Goal: Task Accomplishment & Management: Manage account settings

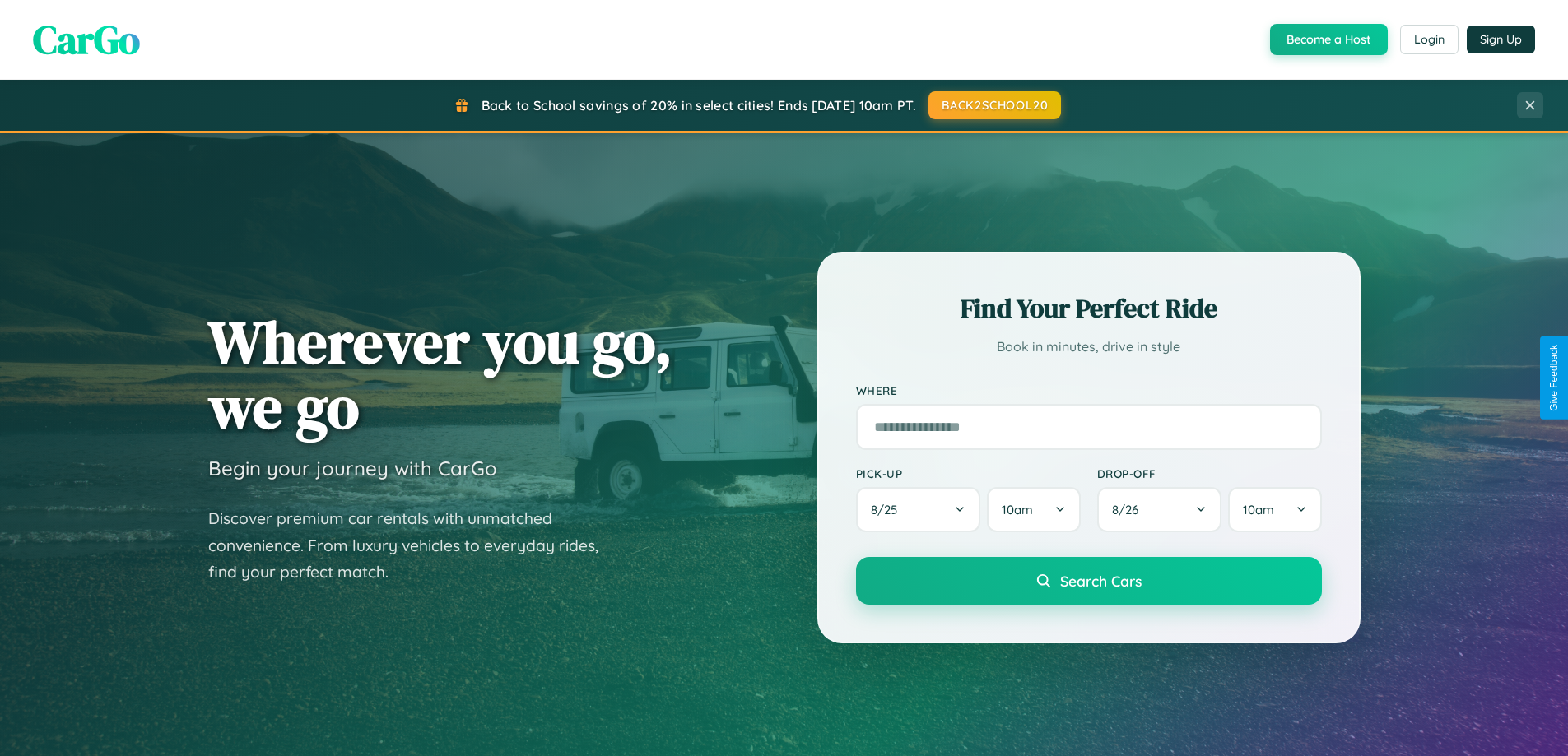
scroll to position [709, 0]
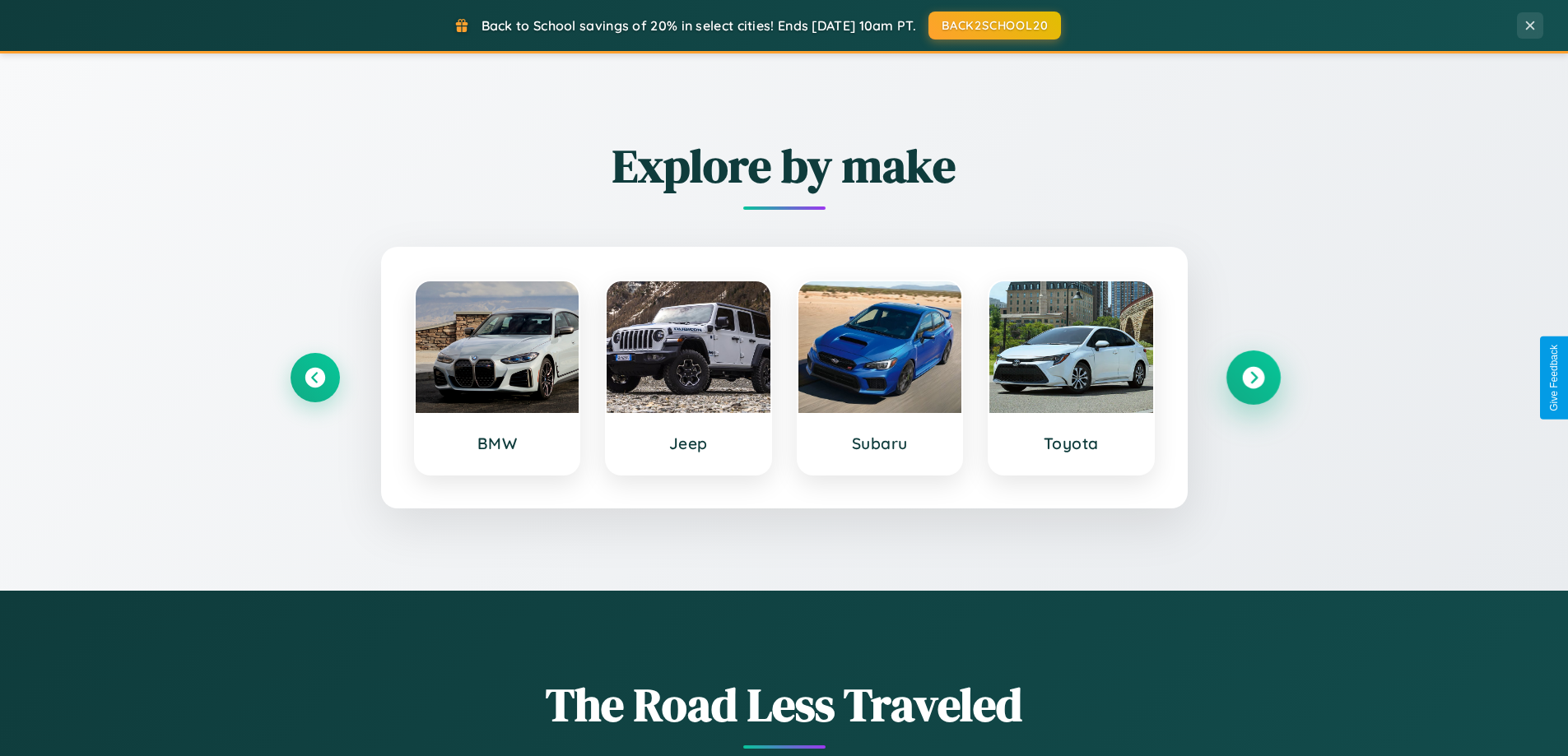
click at [1253, 378] on icon at bounding box center [1253, 378] width 22 height 22
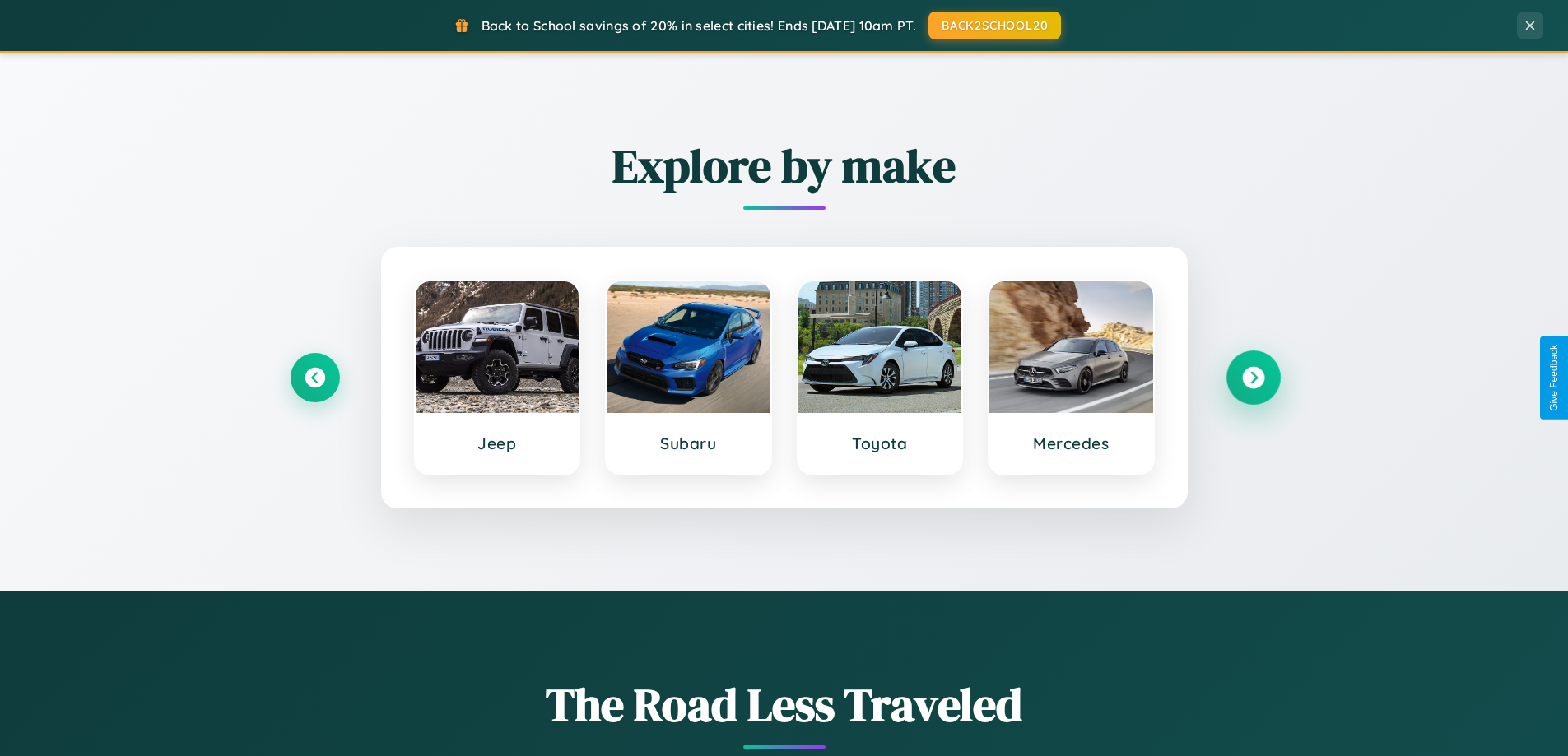
click at [1253, 378] on icon at bounding box center [1253, 378] width 22 height 22
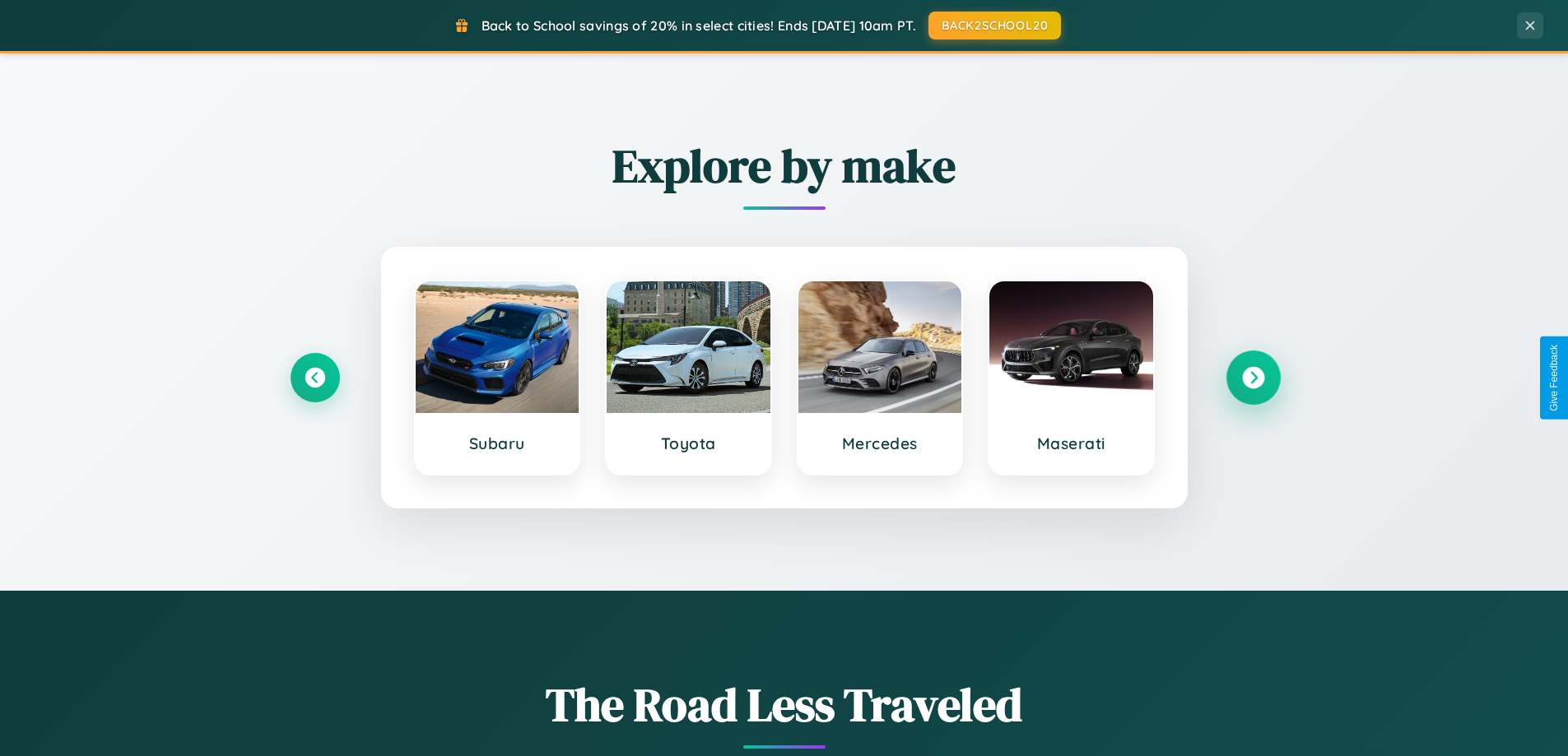
click at [1253, 378] on icon at bounding box center [1253, 378] width 22 height 22
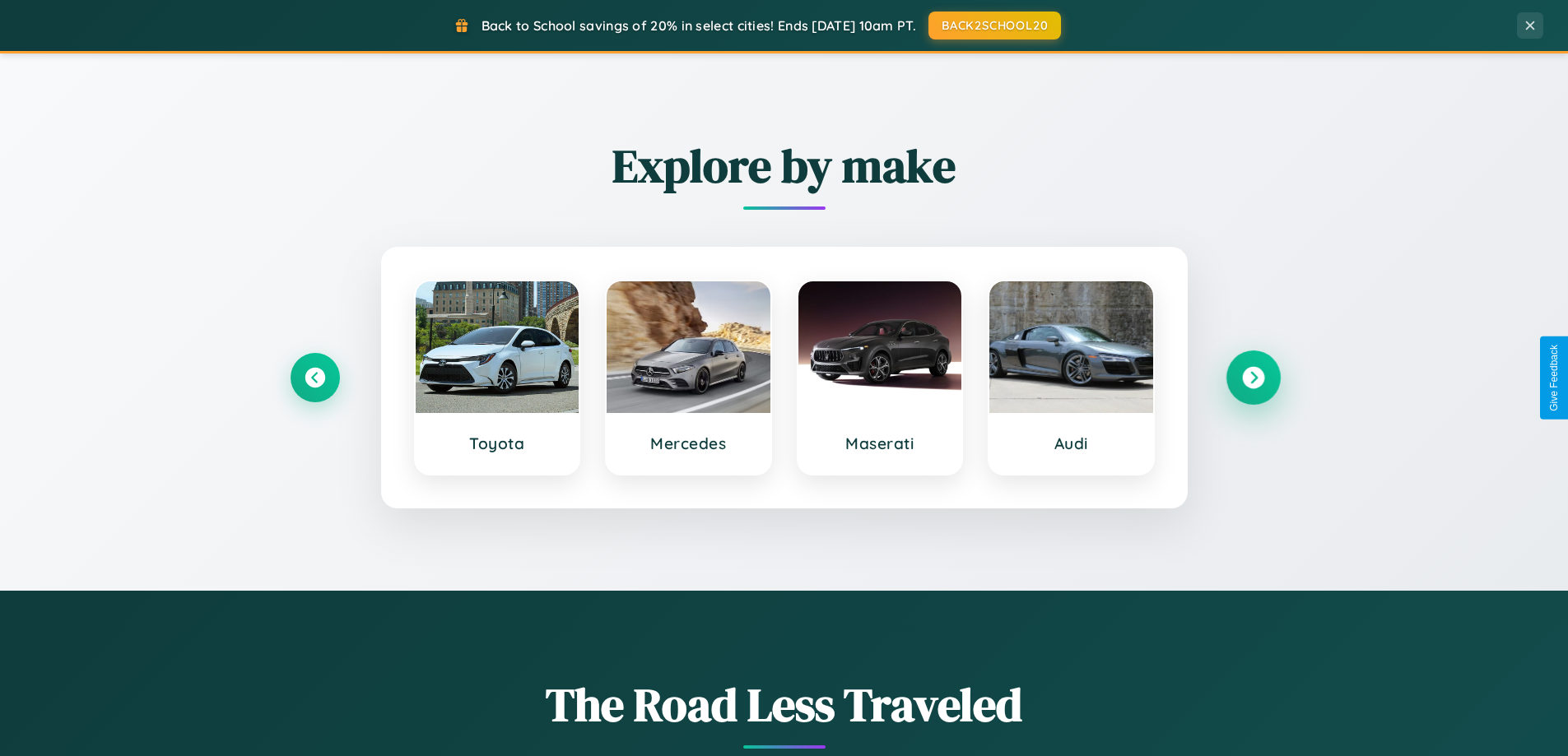
click at [1253, 378] on icon at bounding box center [1253, 378] width 22 height 22
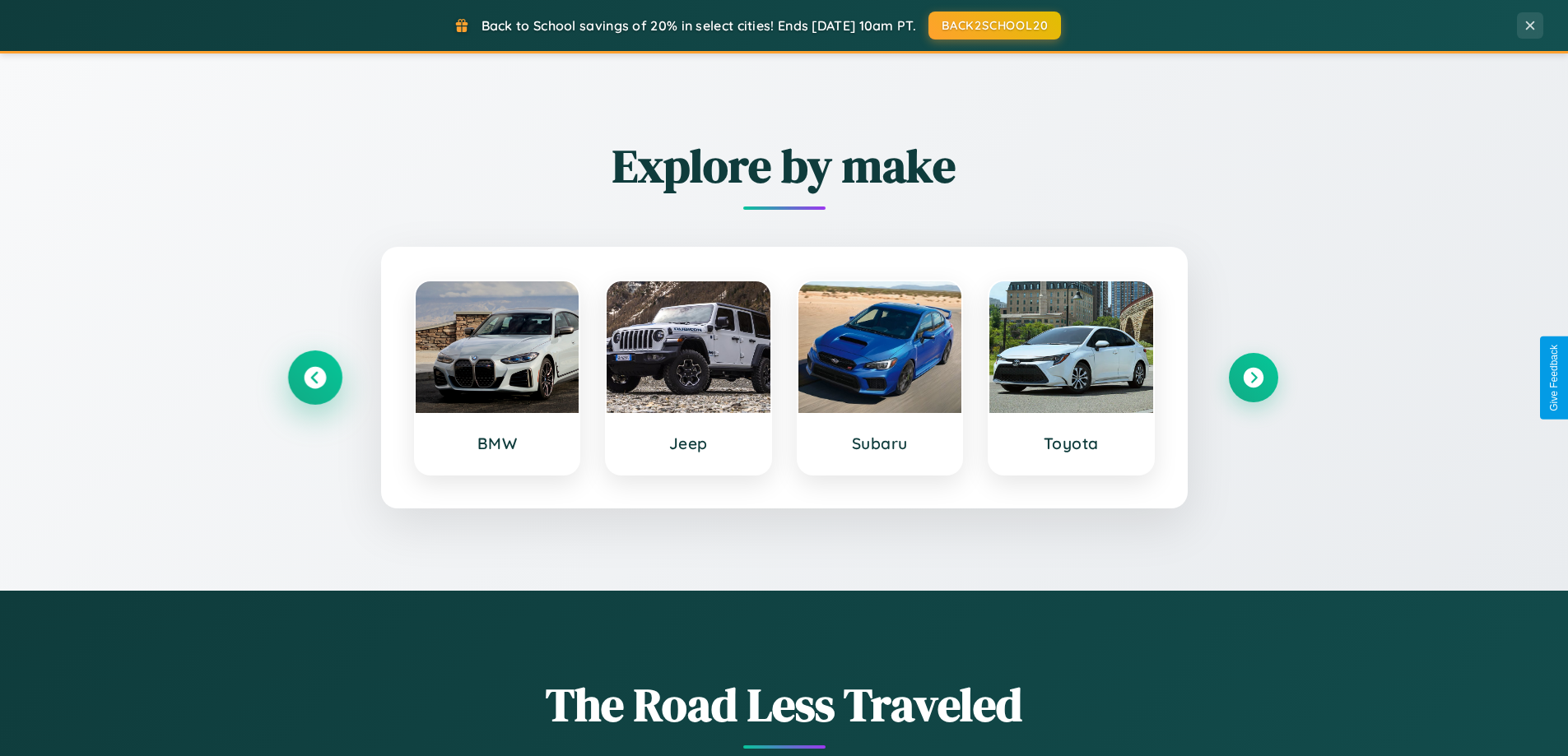
click at [315, 378] on icon at bounding box center [315, 378] width 22 height 22
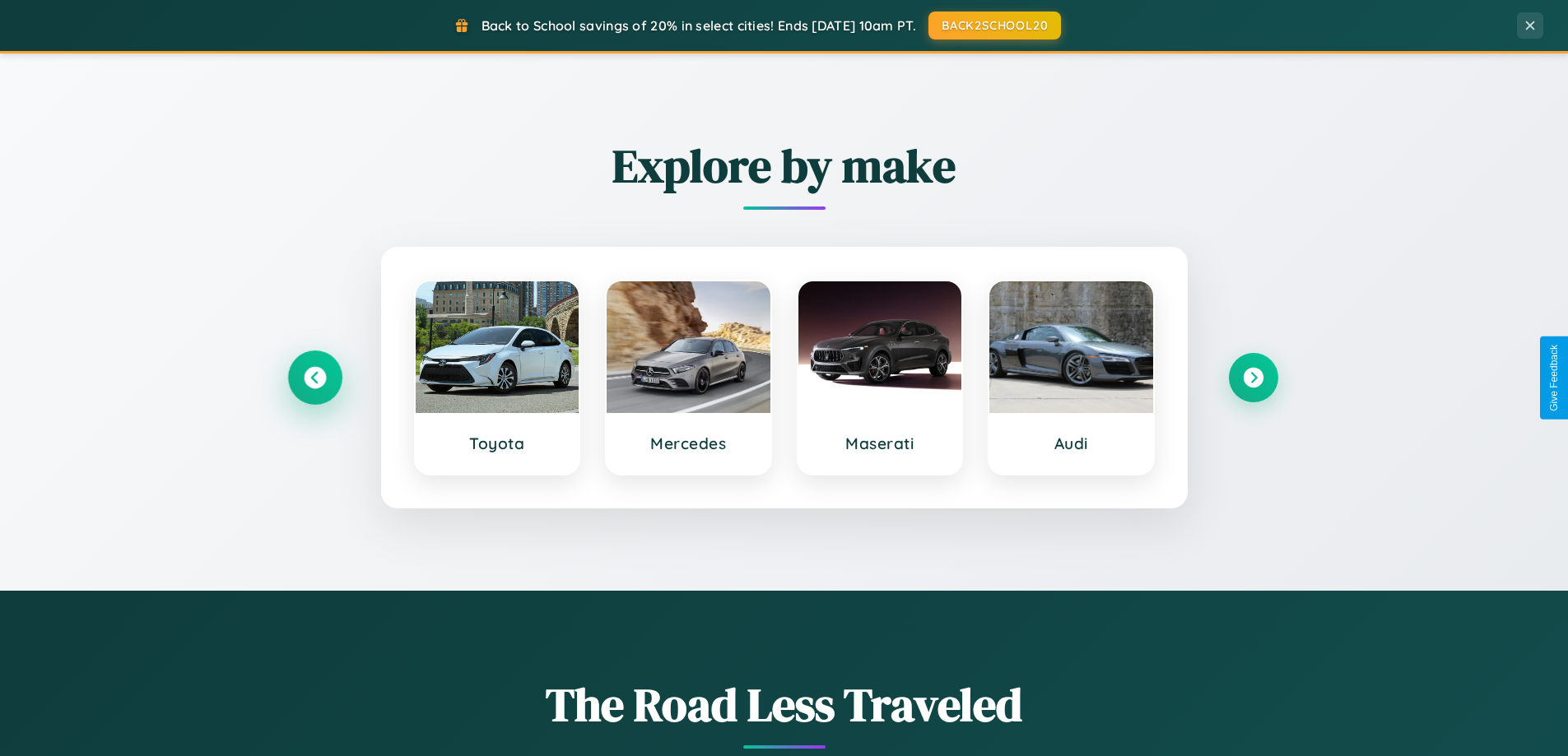
scroll to position [1132, 0]
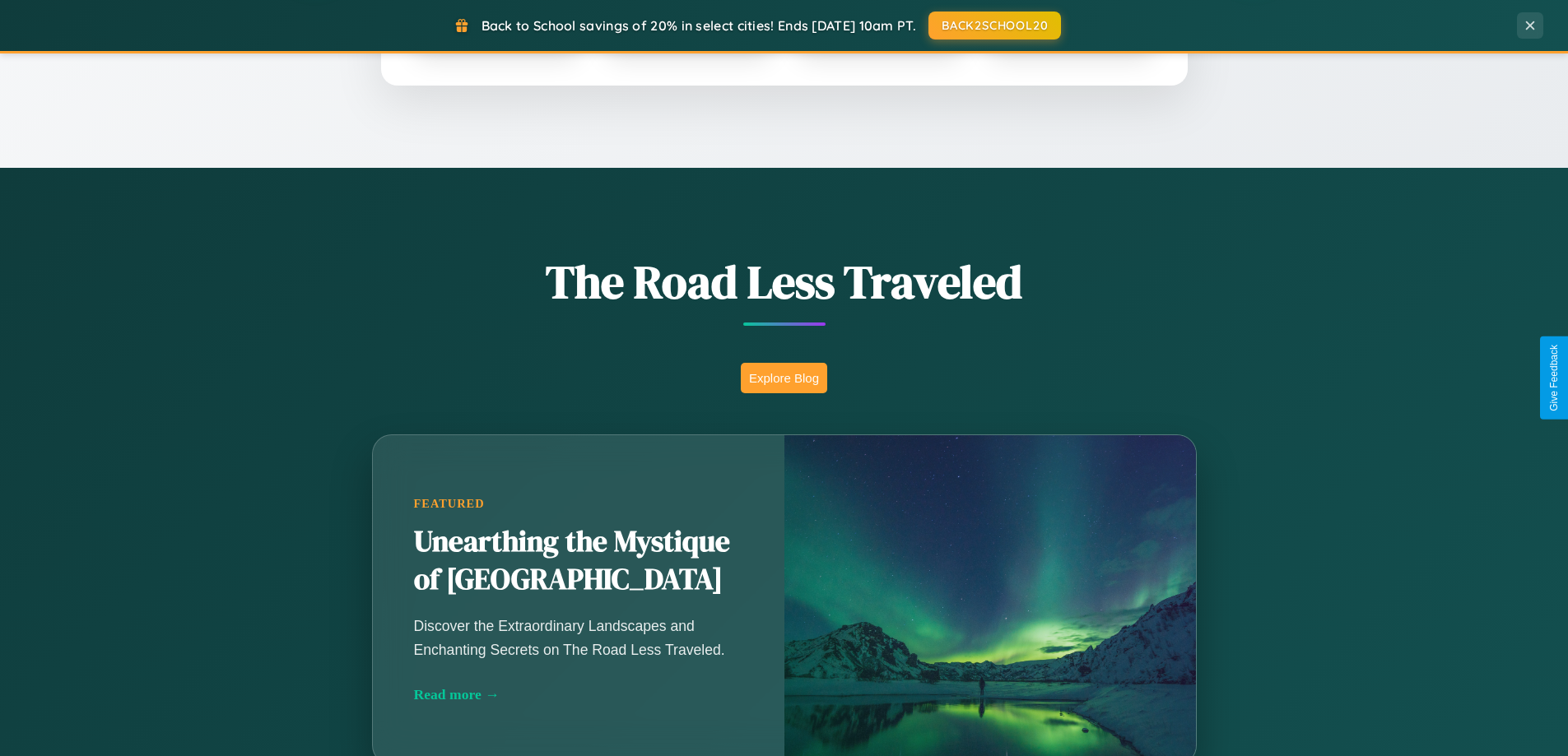
click at [784, 378] on button "Explore Blog" at bounding box center [784, 378] width 86 height 30
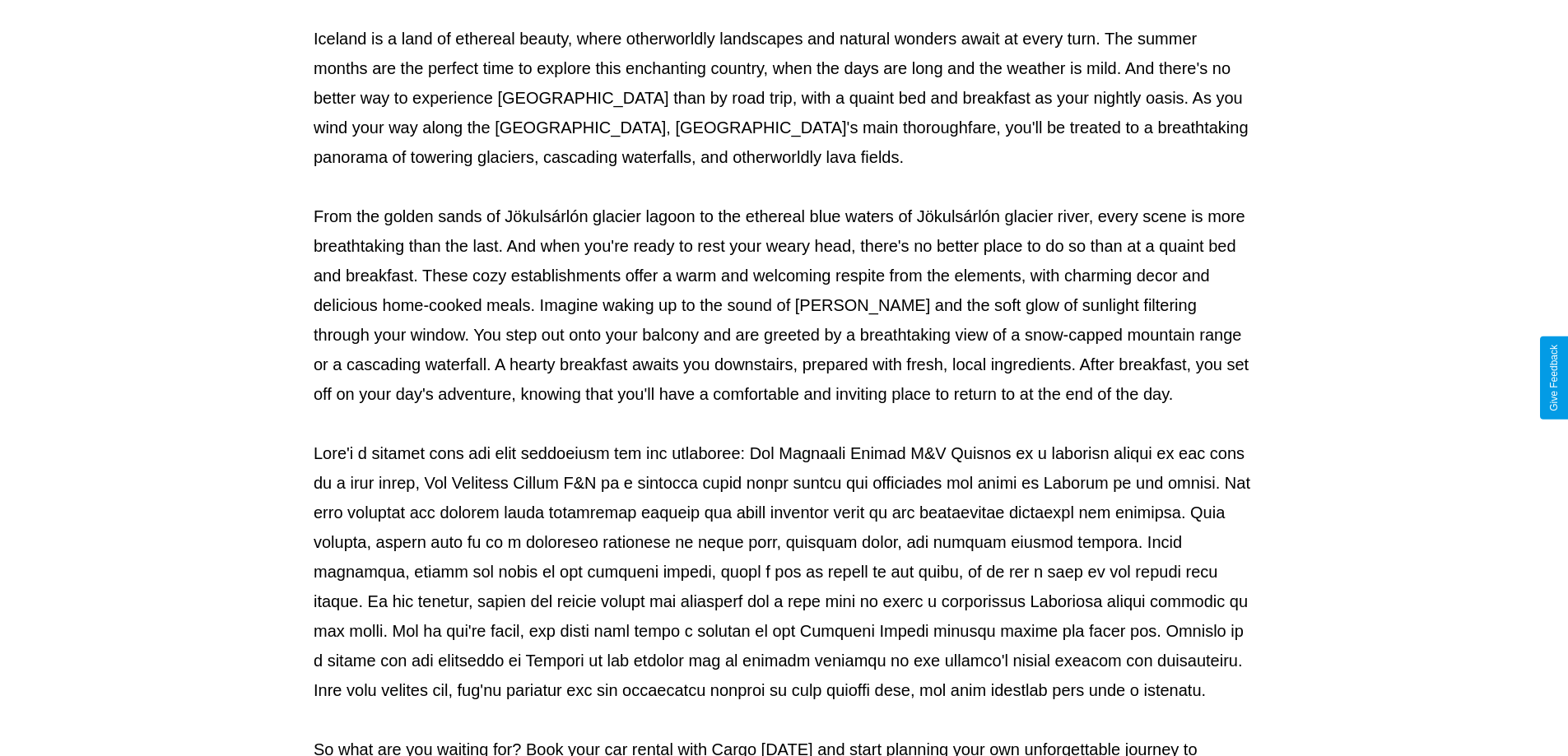
scroll to position [532, 0]
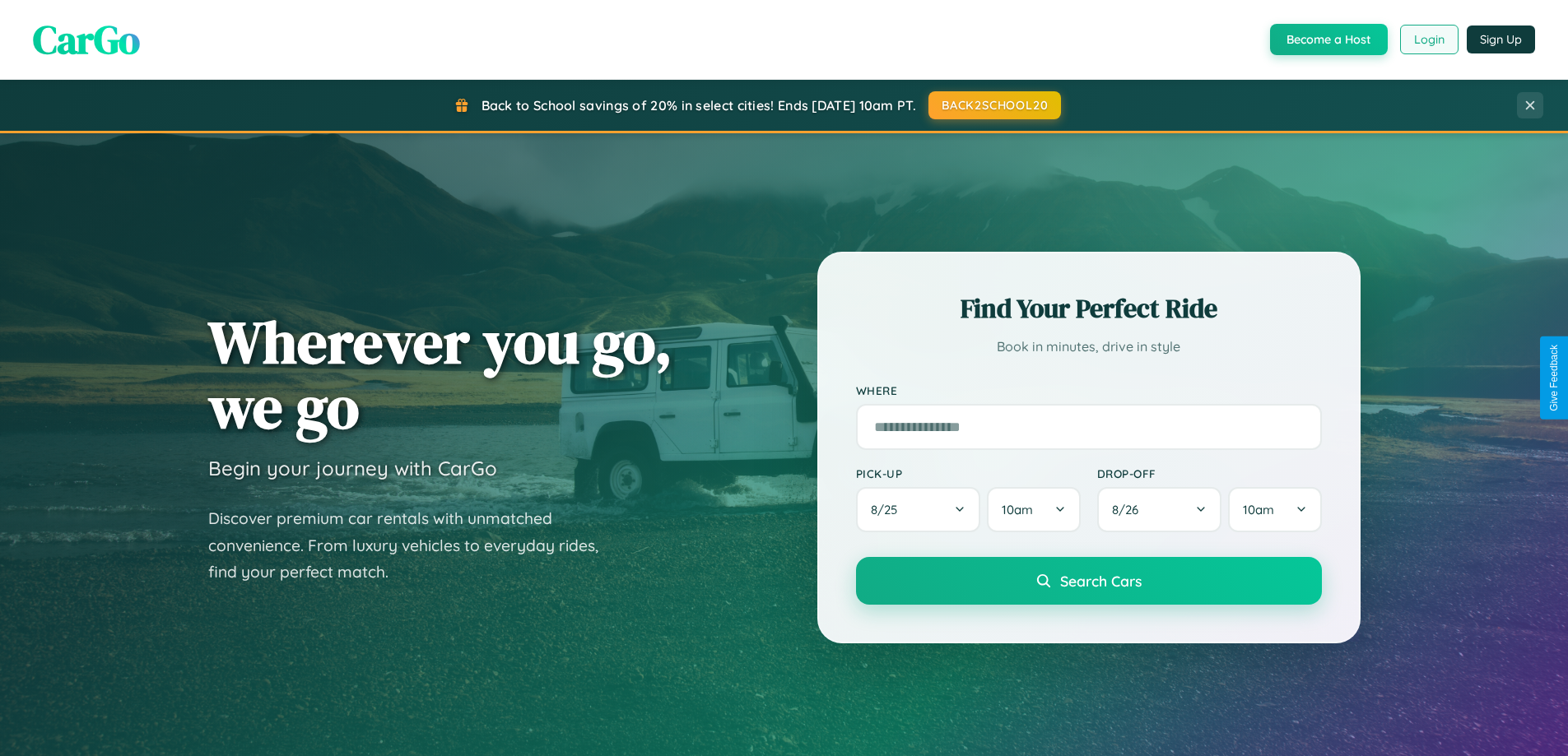
click at [1428, 39] on button "Login" at bounding box center [1429, 39] width 59 height 29
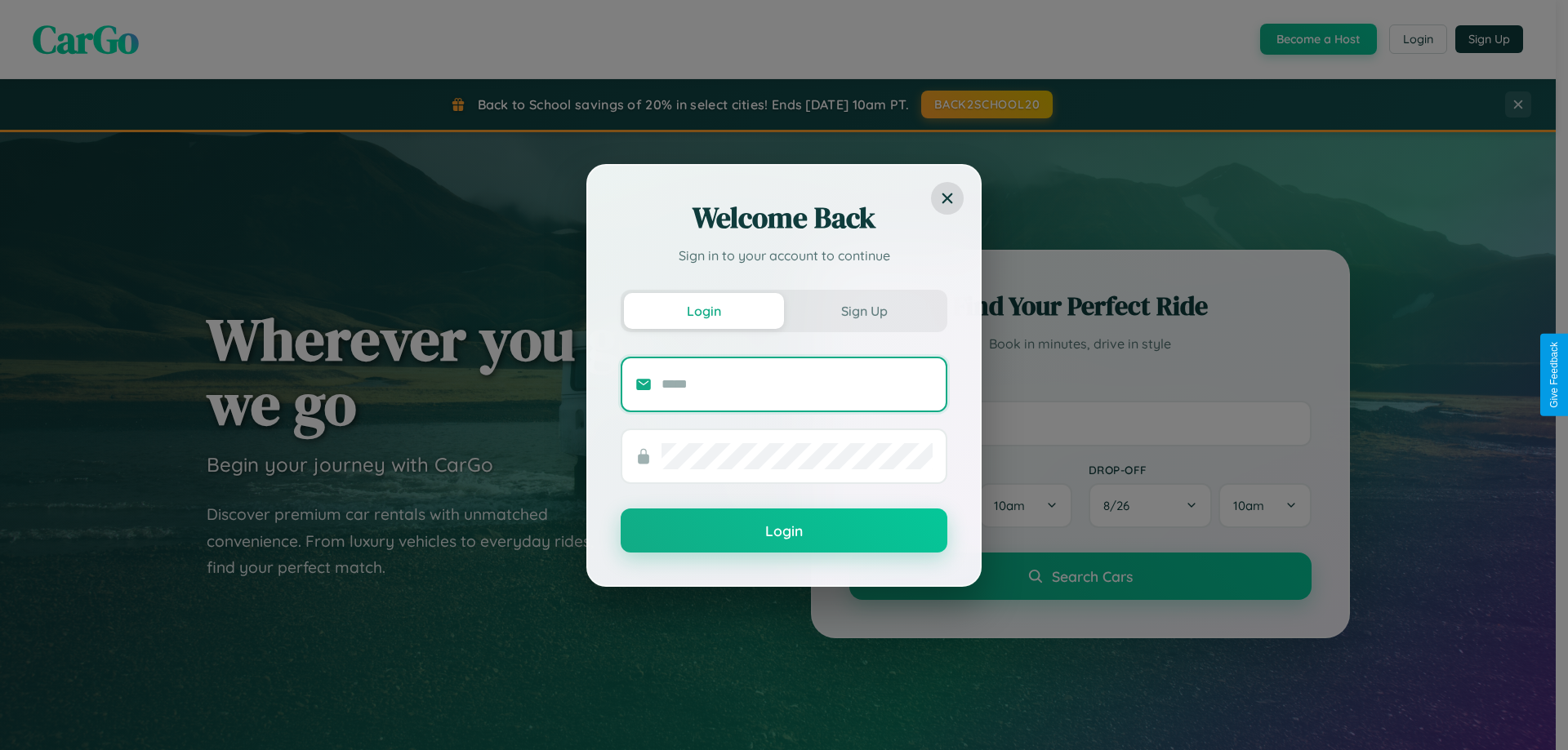
click at [797, 383] on input "text" at bounding box center [796, 384] width 271 height 26
type input "**********"
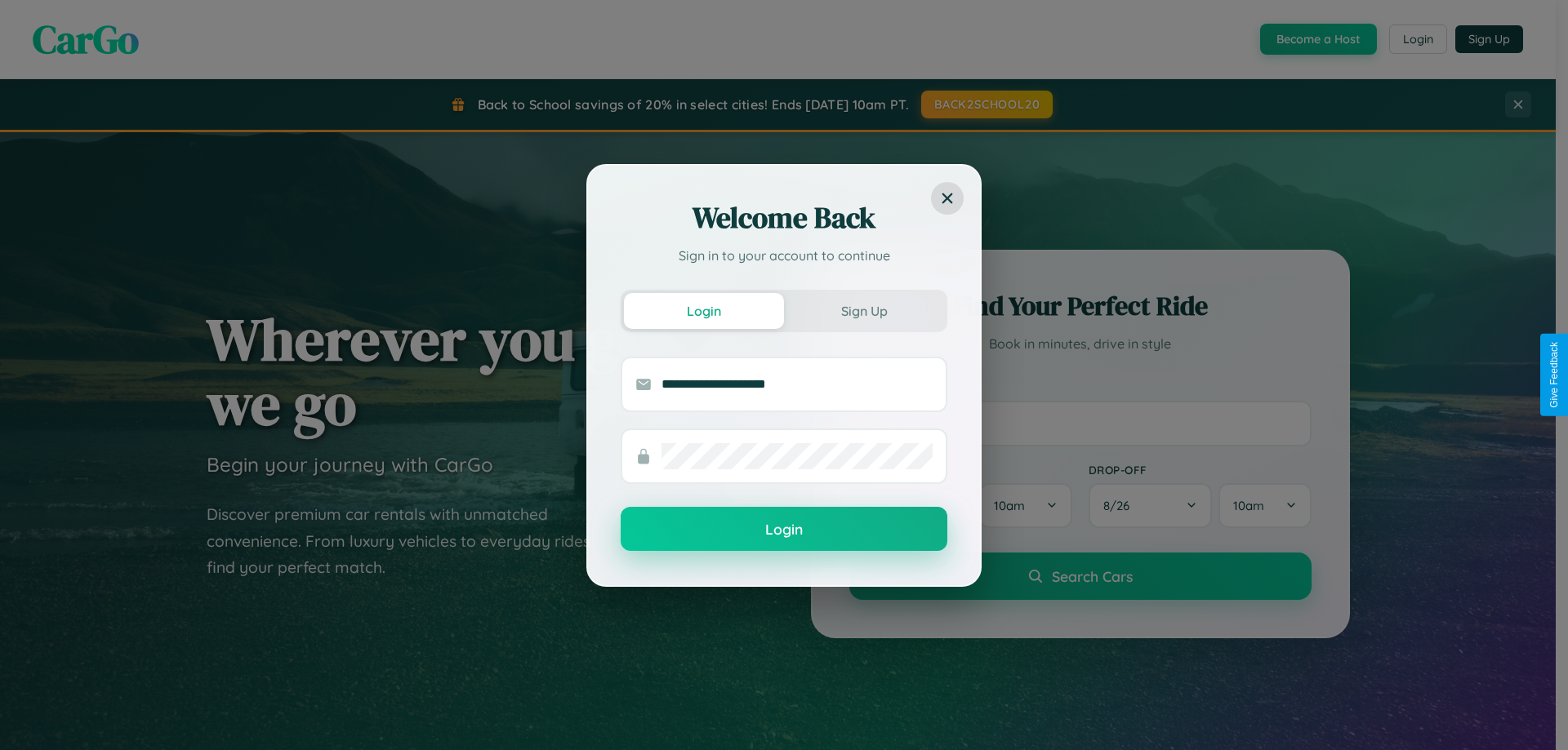
click at [784, 530] on button "Login" at bounding box center [784, 529] width 326 height 44
